Goal: Task Accomplishment & Management: Complete application form

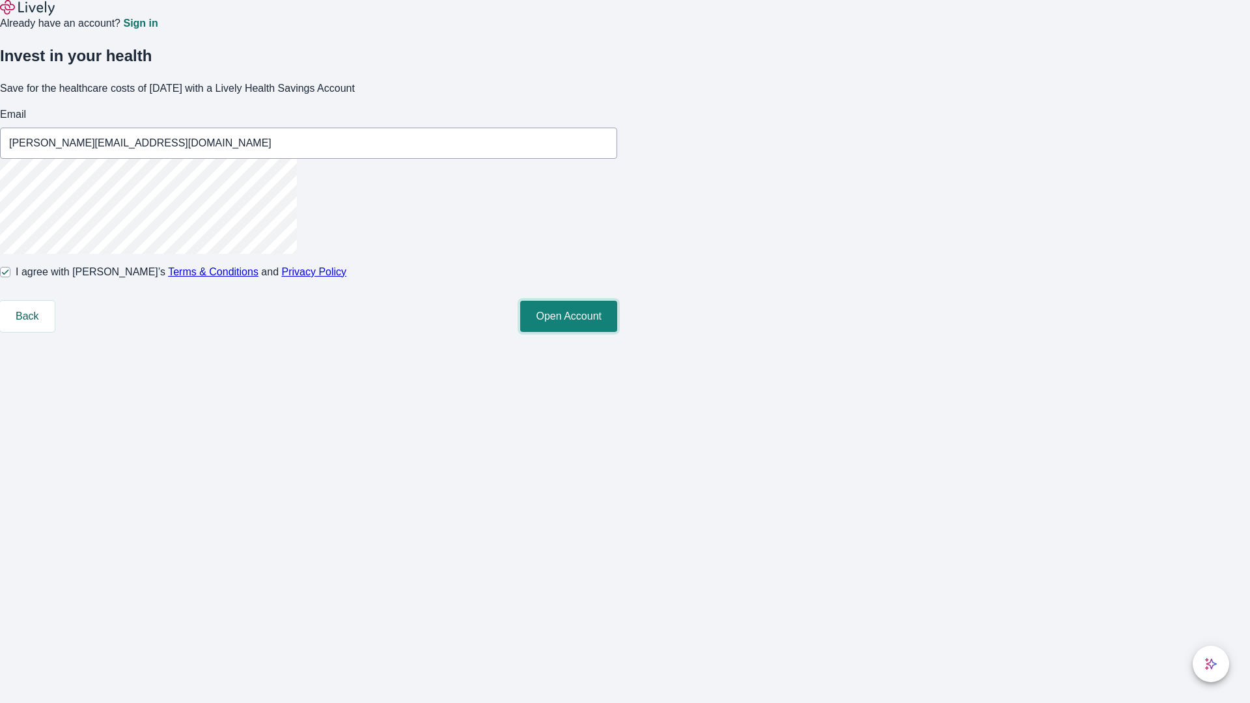
click at [617, 332] on button "Open Account" at bounding box center [568, 316] width 97 height 31
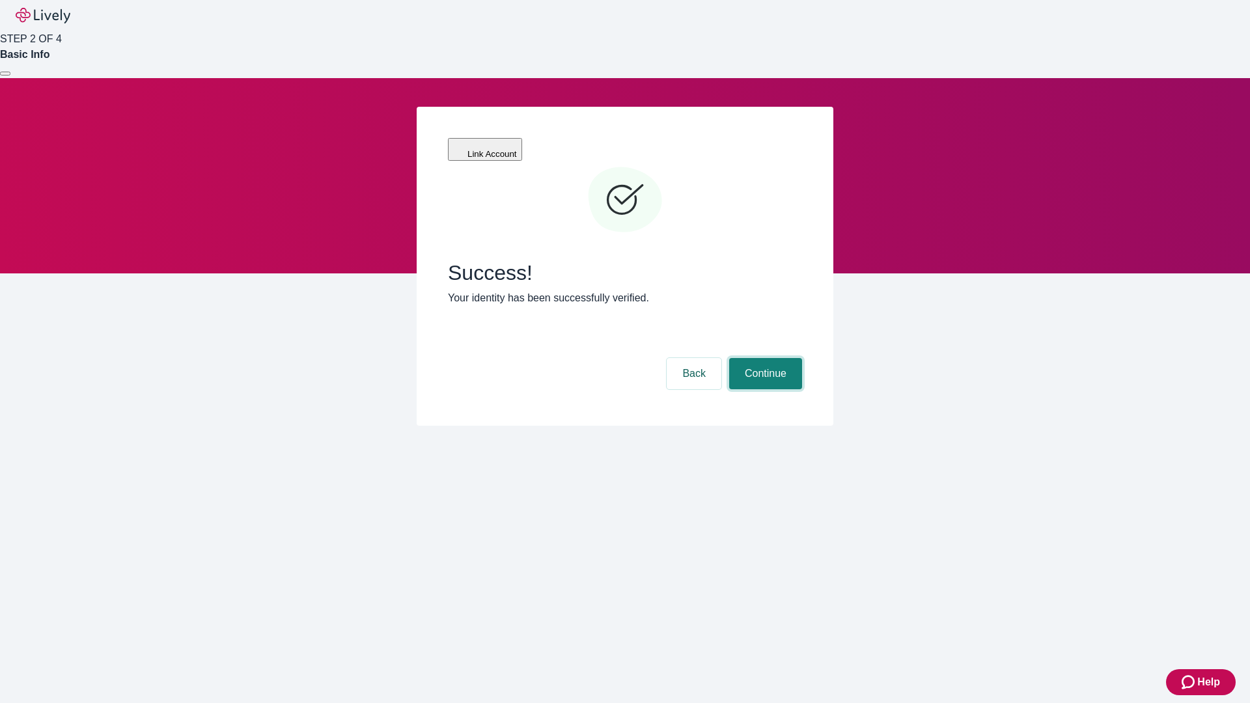
click at [764, 358] on button "Continue" at bounding box center [765, 373] width 73 height 31
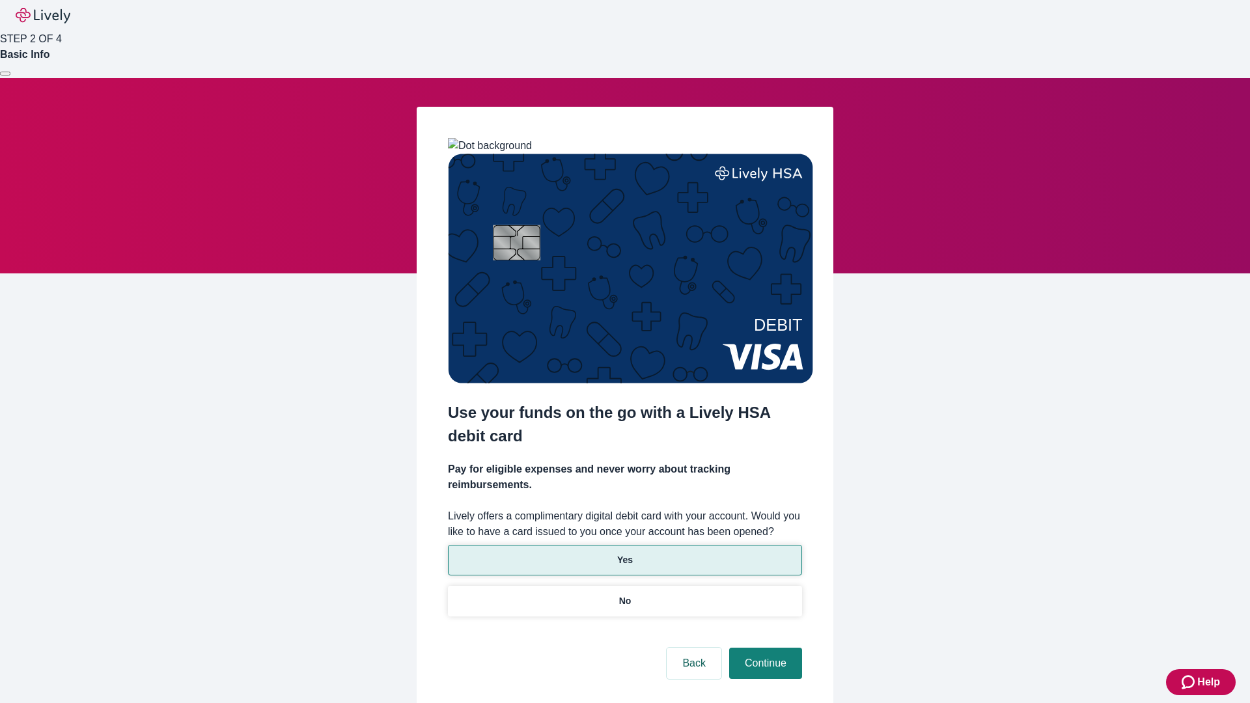
click at [625, 554] on p "Yes" at bounding box center [625, 561] width 16 height 14
click at [764, 648] on button "Continue" at bounding box center [765, 663] width 73 height 31
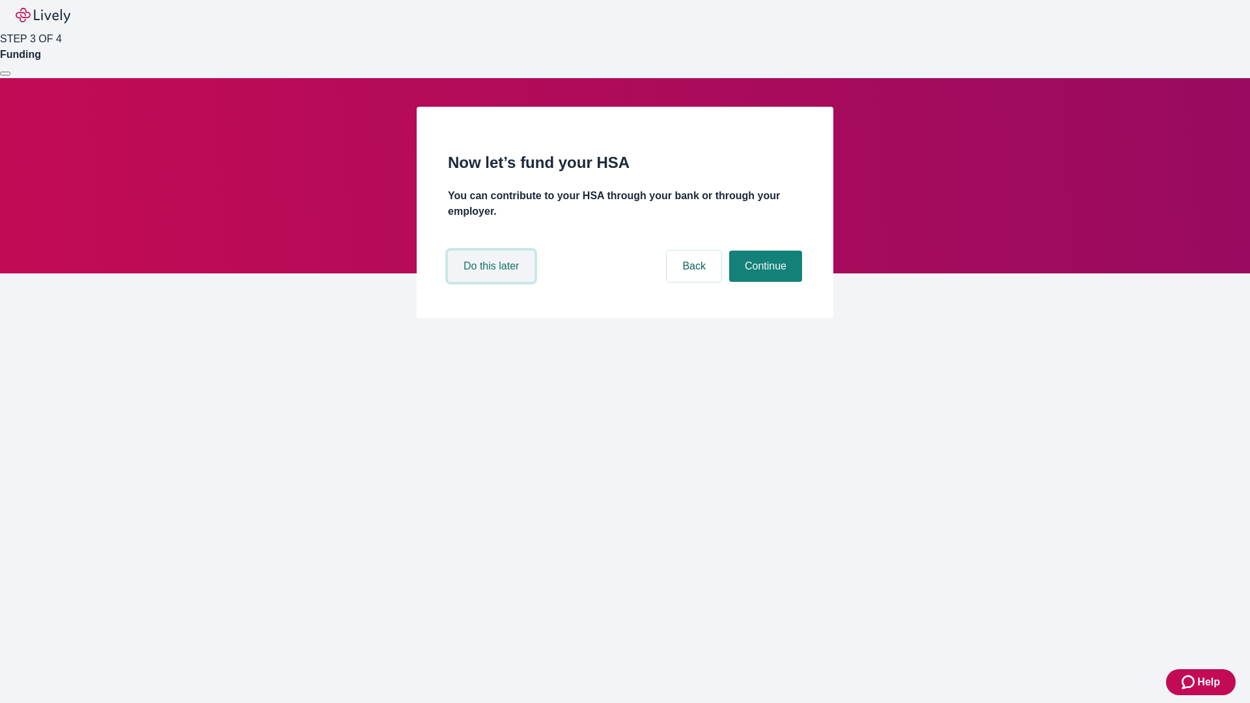
click at [493, 282] on button "Do this later" at bounding box center [491, 266] width 87 height 31
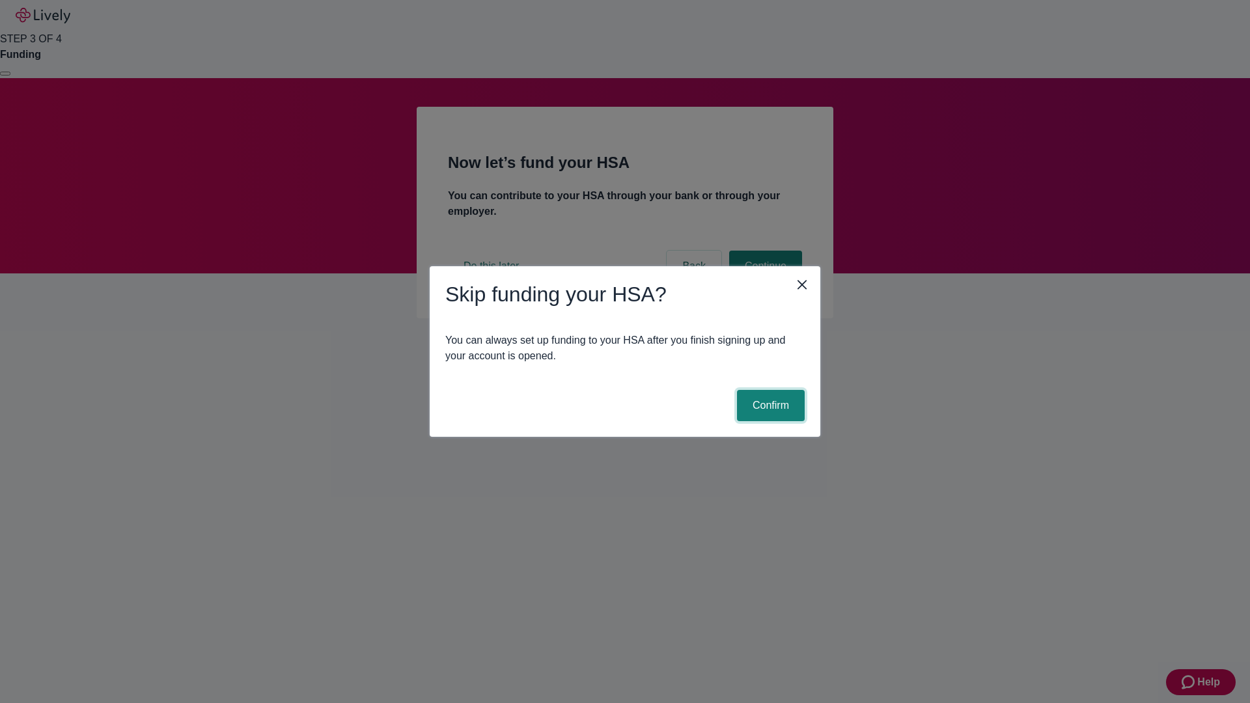
click at [769, 406] on button "Confirm" at bounding box center [771, 405] width 68 height 31
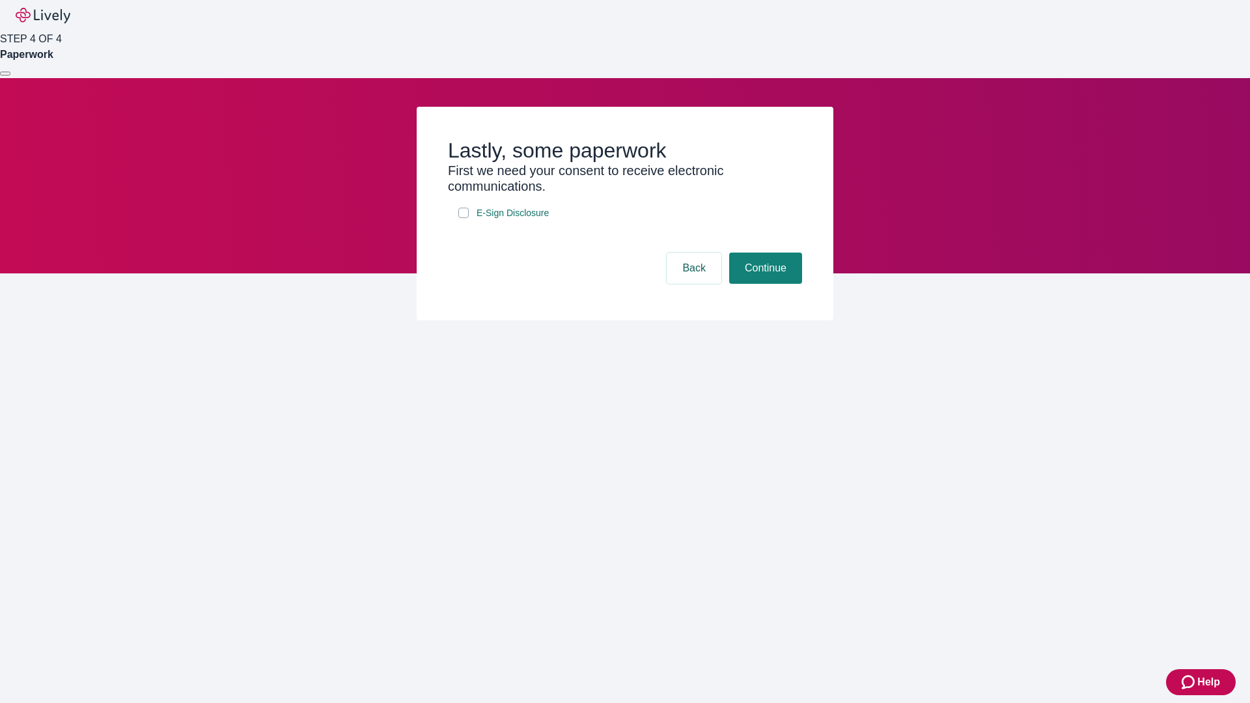
click at [464, 218] on input "E-Sign Disclosure" at bounding box center [463, 213] width 10 height 10
checkbox input "true"
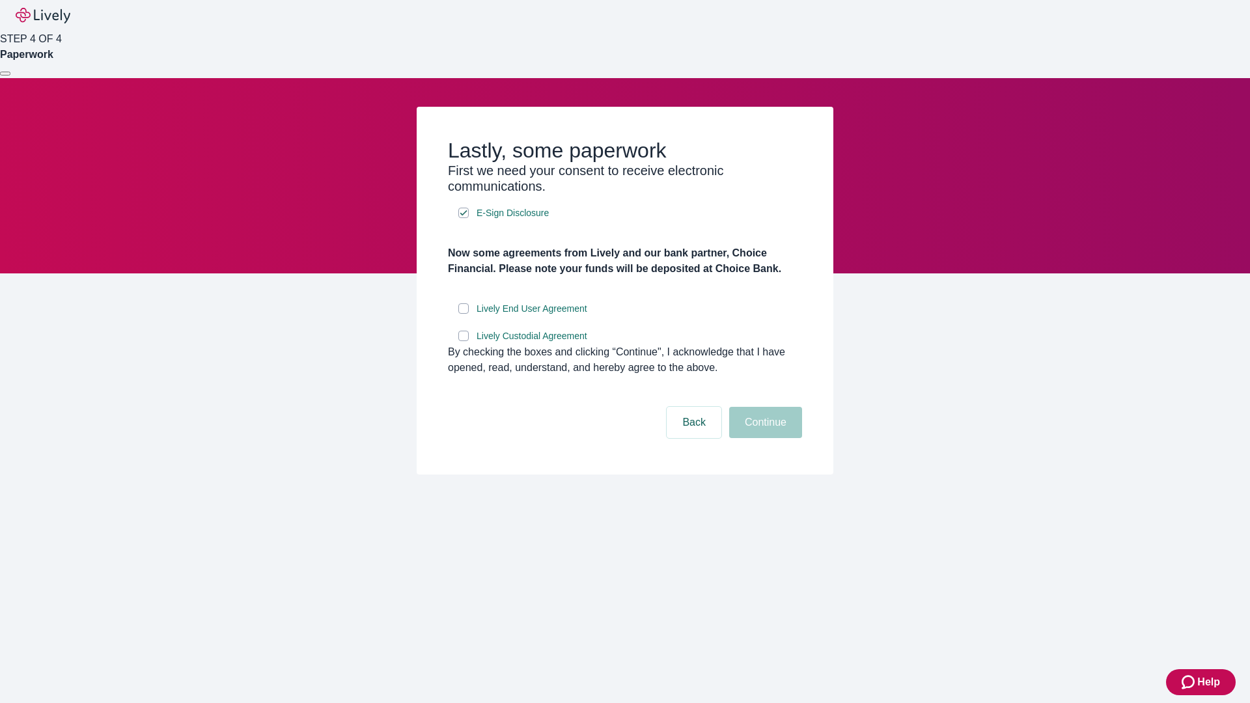
click at [464, 314] on input "Lively End User Agreement" at bounding box center [463, 308] width 10 height 10
checkbox input "true"
click at [464, 341] on input "Lively Custodial Agreement" at bounding box center [463, 336] width 10 height 10
checkbox input "true"
click at [764, 438] on button "Continue" at bounding box center [765, 422] width 73 height 31
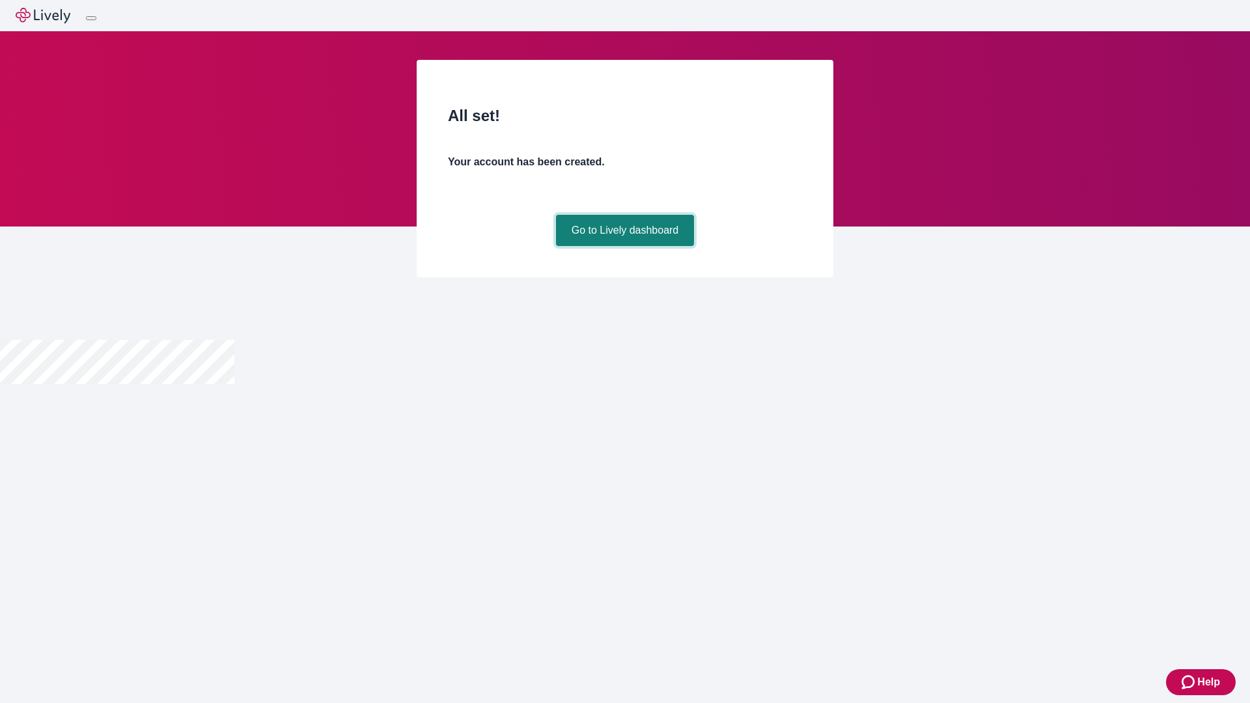
click at [625, 246] on link "Go to Lively dashboard" at bounding box center [625, 230] width 139 height 31
